Goal: Obtain resource: Download file/media

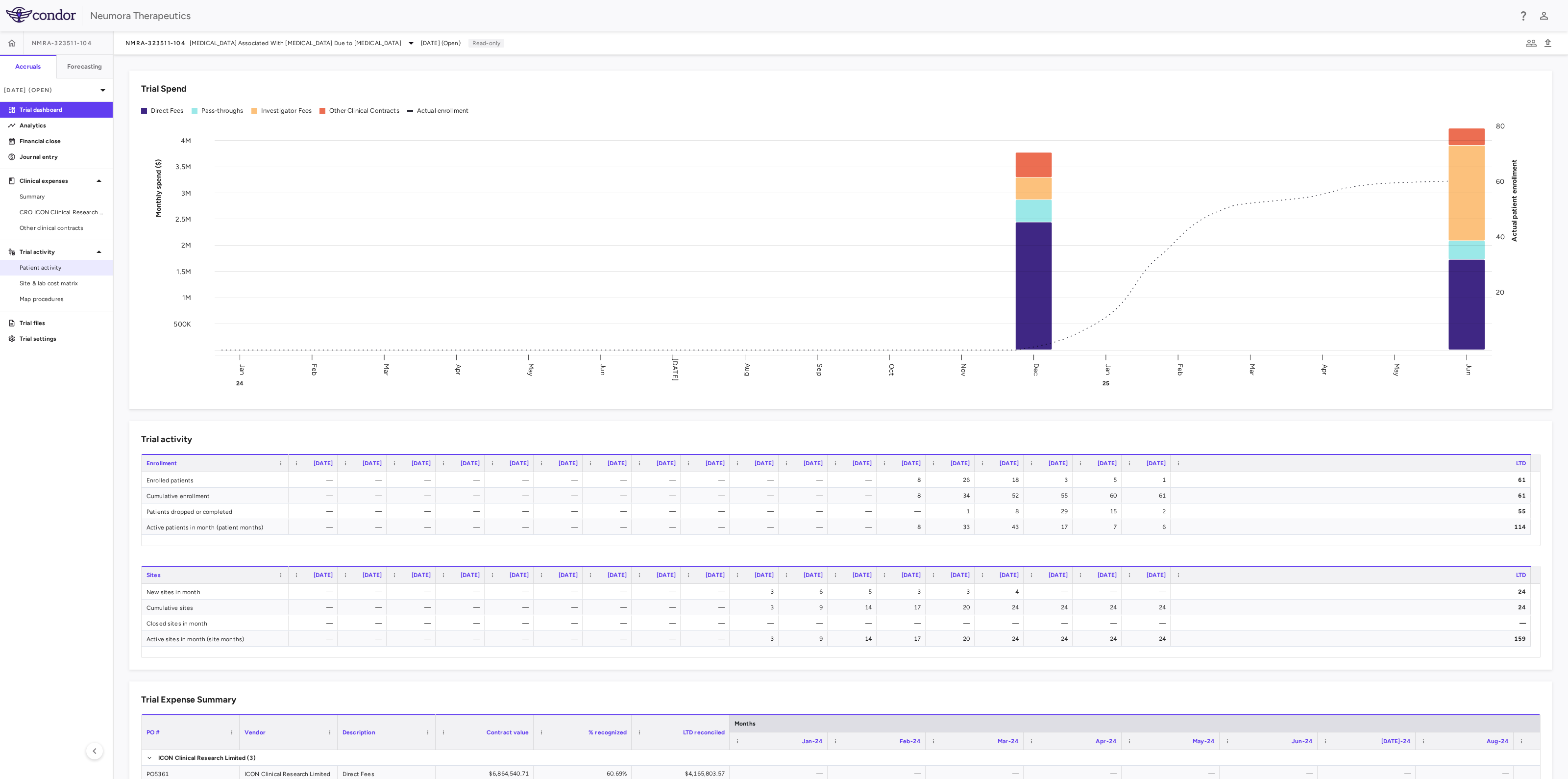
click at [43, 263] on span "Patient activity" at bounding box center [62, 267] width 85 height 9
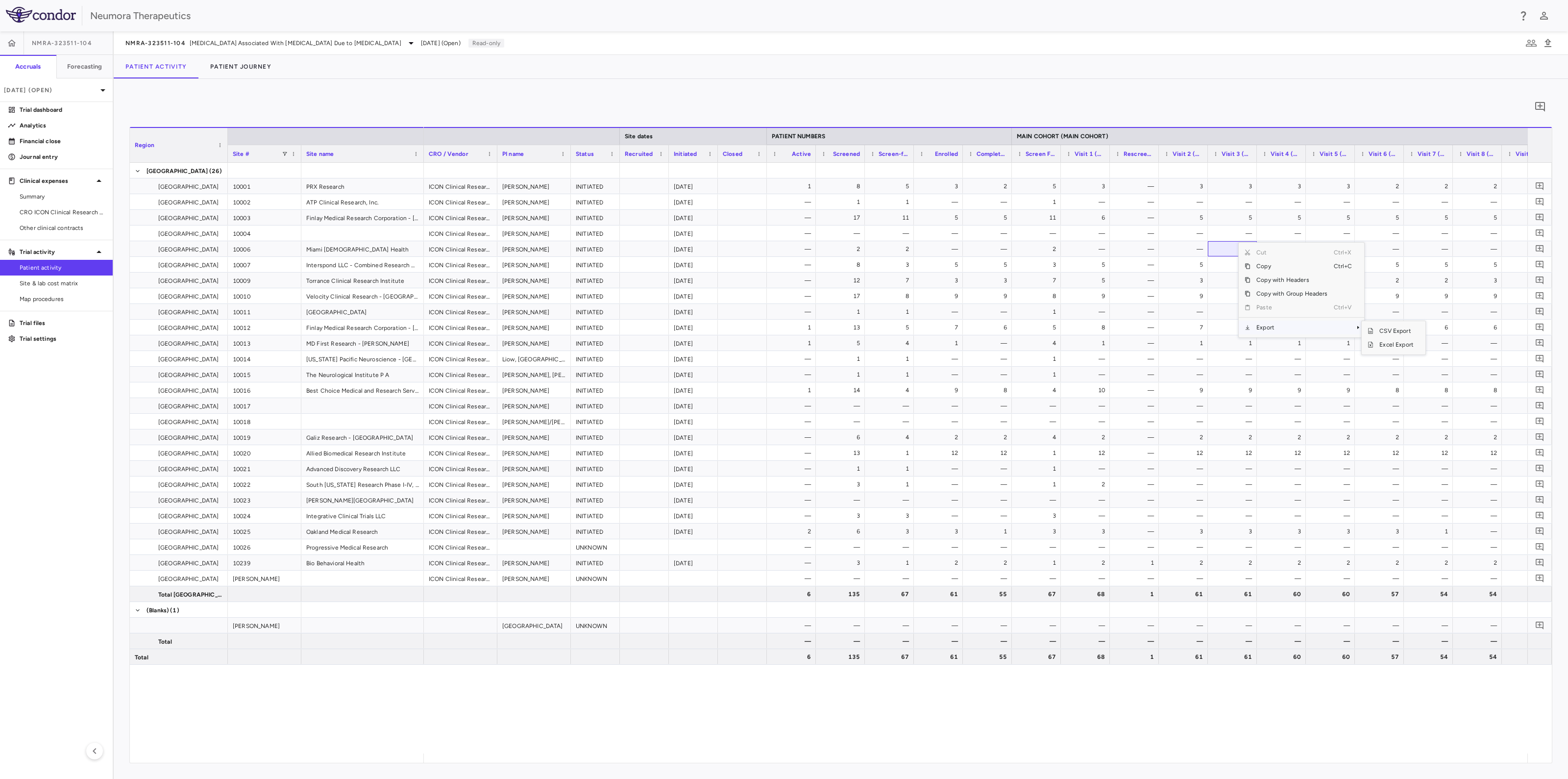
click at [1255, 325] on span "Export" at bounding box center [1292, 327] width 83 height 14
click at [1387, 346] on span "Excel Export" at bounding box center [1396, 345] width 46 height 14
